Goal: Task Accomplishment & Management: Complete application form

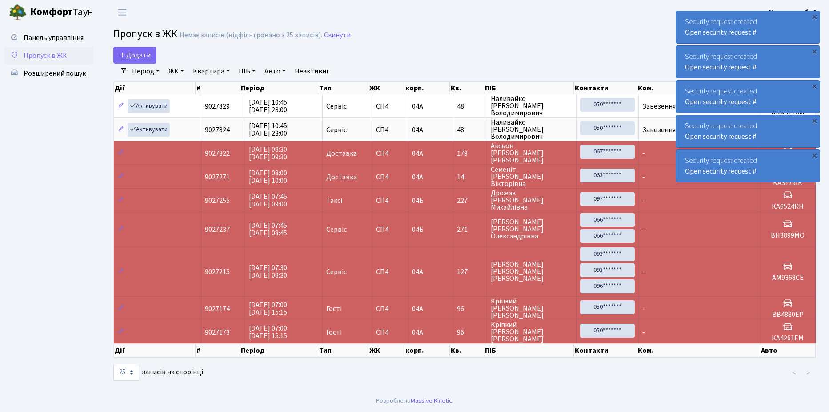
select select "25"
click at [127, 55] on span "Додати" at bounding box center [135, 55] width 32 height 10
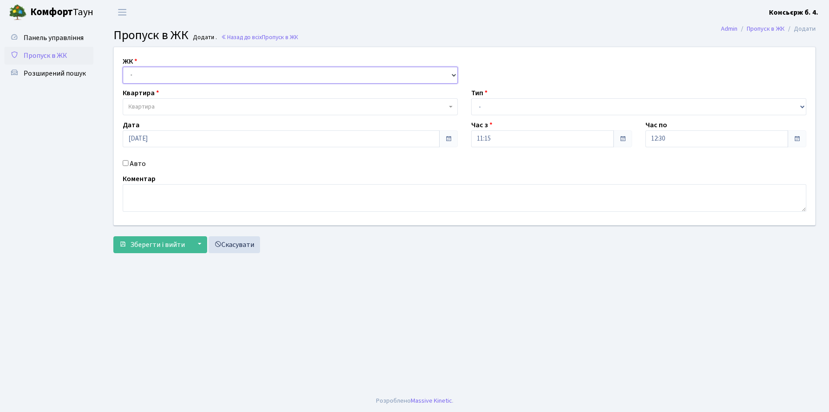
click at [170, 82] on select "- [STREET_ADDRESS]" at bounding box center [290, 75] width 335 height 17
select select "325"
click at [123, 67] on select "- [STREET_ADDRESS]" at bounding box center [290, 75] width 335 height 17
select select
click at [170, 100] on span "Квартира" at bounding box center [290, 106] width 335 height 17
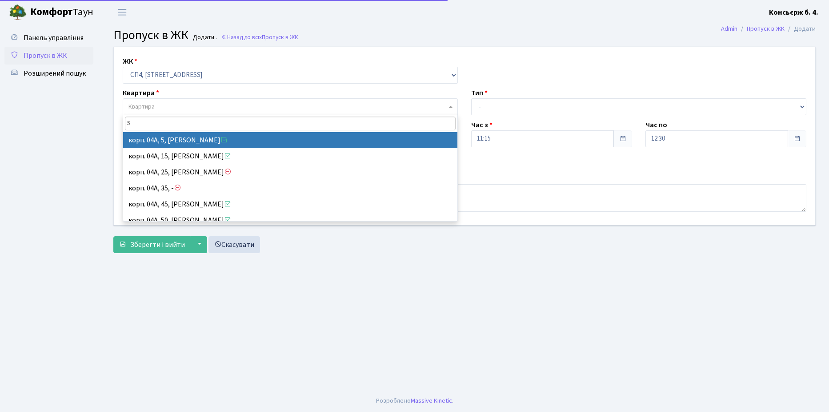
type input "5"
select select "21033"
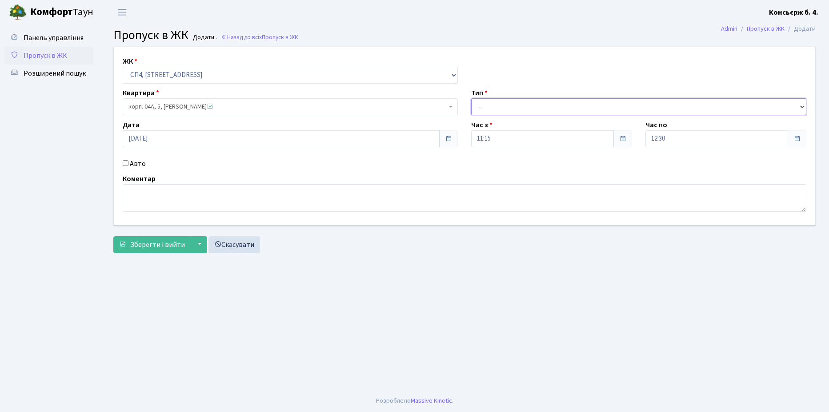
drag, startPoint x: 509, startPoint y: 103, endPoint x: 507, endPoint y: 115, distance: 11.7
click at [509, 103] on select "- Доставка Таксі Гості Сервіс" at bounding box center [638, 106] width 335 height 17
select select "18"
click at [471, 98] on select "- Доставка Таксі Гості Сервіс" at bounding box center [638, 106] width 335 height 17
click at [124, 158] on div "Авто" at bounding box center [290, 163] width 349 height 11
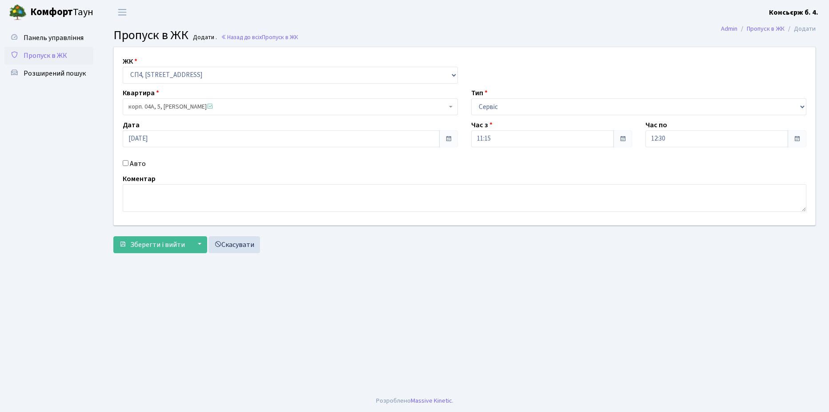
click at [124, 160] on input "Авто" at bounding box center [126, 163] width 6 height 6
checkbox input "true"
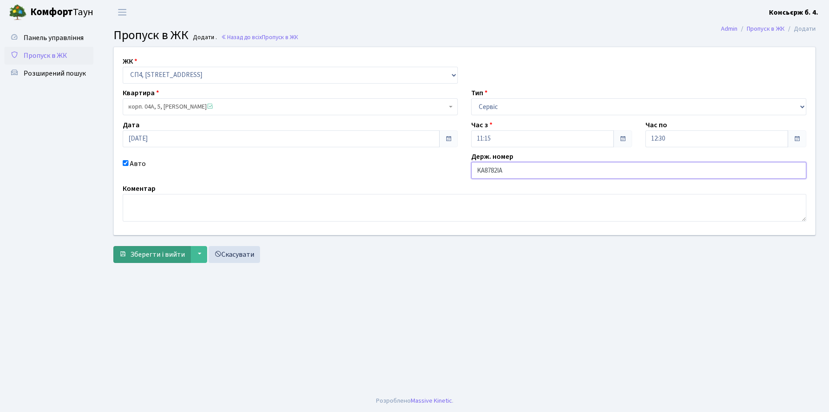
type input "KA8782IA"
click at [169, 257] on span "Зберегти і вийти" at bounding box center [157, 254] width 55 height 10
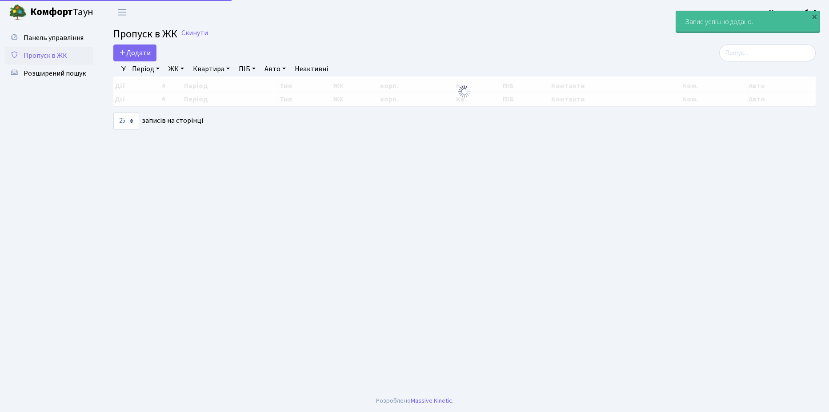
select select "25"
